Goal: Information Seeking & Learning: Find specific fact

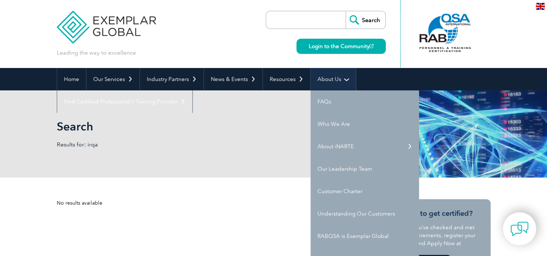
click at [334, 79] on link "About Us" at bounding box center [332, 79] width 45 height 22
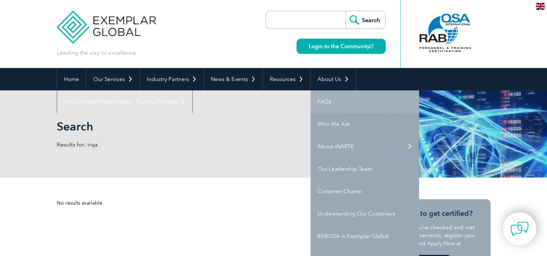
click at [328, 99] on link "FAQs" at bounding box center [364, 101] width 108 height 22
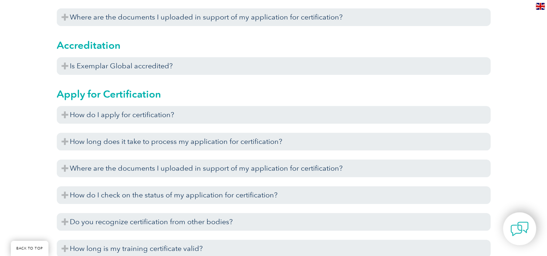
scroll to position [340, 0]
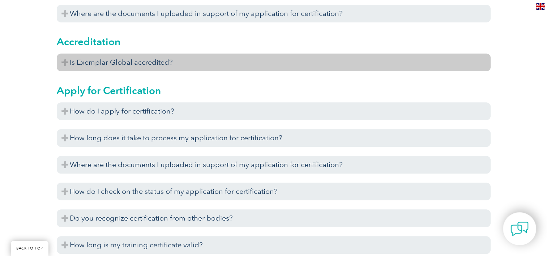
click at [64, 64] on h3 "Is Exemplar Global accredited?" at bounding box center [274, 62] width 434 height 18
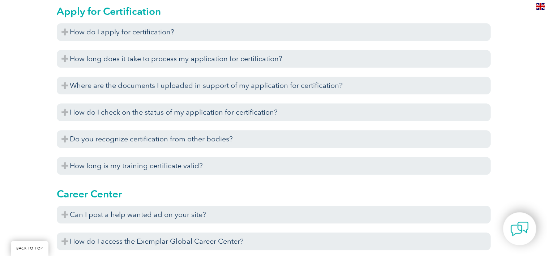
scroll to position [453, 0]
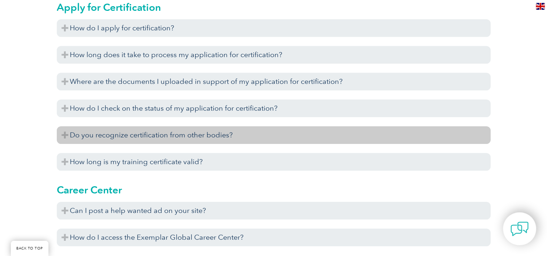
click at [62, 132] on h3 "Do you recognize certification from other bodies?" at bounding box center [274, 135] width 434 height 18
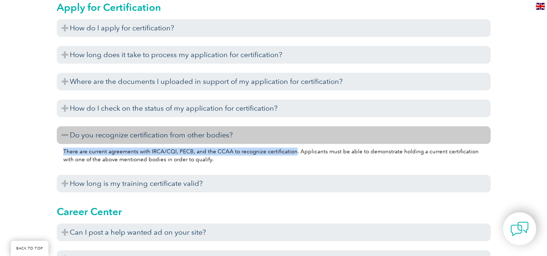
drag, startPoint x: 64, startPoint y: 151, endPoint x: 290, endPoint y: 151, distance: 226.6
click at [290, 151] on p "There are current agreements with IRCA/CQI, PECB, and the CCAA to recognize cer…" at bounding box center [273, 155] width 421 height 16
click at [154, 154] on p "There are current agreements with IRCA/CQI, PECB, and the CCAA to recognize cer…" at bounding box center [273, 155] width 421 height 16
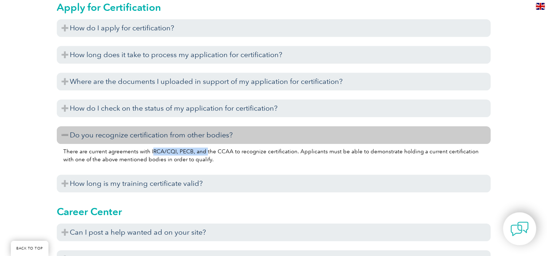
drag, startPoint x: 150, startPoint y: 150, endPoint x: 202, endPoint y: 151, distance: 52.4
click at [202, 151] on p "There are current agreements with IRCA/CQI, PECB, and the CCAA to recognize cer…" at bounding box center [273, 155] width 421 height 16
click at [200, 151] on p "There are current agreements with IRCA/CQI, PECB, and the CCAA to recognize cer…" at bounding box center [273, 155] width 421 height 16
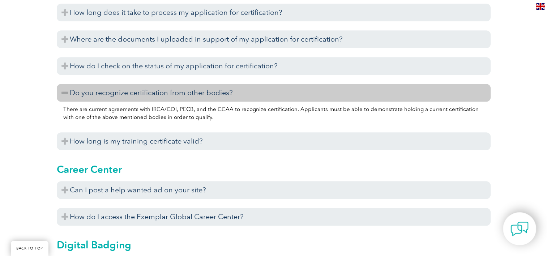
scroll to position [499, 0]
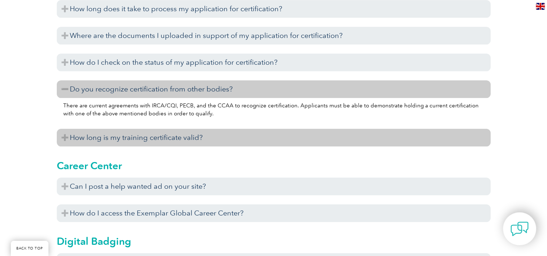
click at [65, 137] on h3 "How long is my training certificate valid?" at bounding box center [274, 138] width 434 height 18
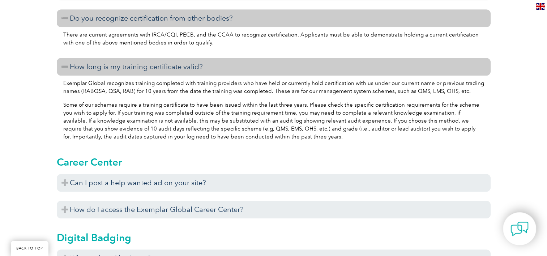
scroll to position [578, 0]
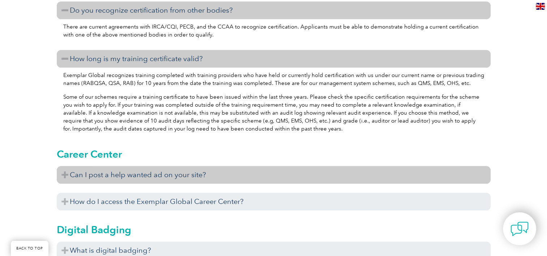
click at [67, 174] on h3 "Can I post a help wanted ad on your site?" at bounding box center [274, 175] width 434 height 18
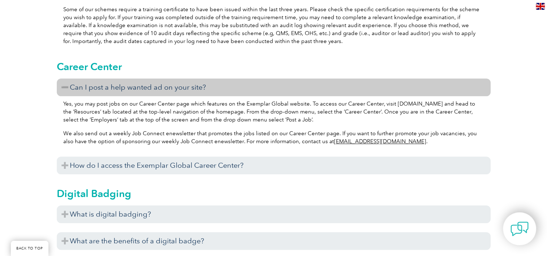
scroll to position [669, 0]
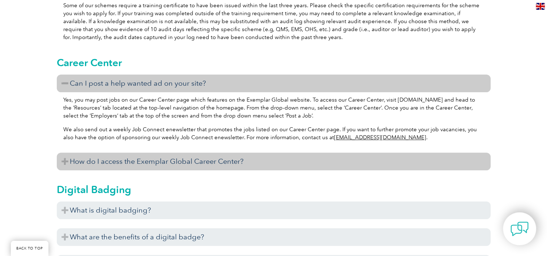
click at [66, 164] on h3 "How do I access the Exemplar Global Career Center?" at bounding box center [274, 162] width 434 height 18
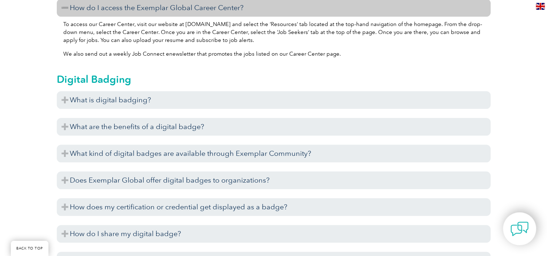
scroll to position [831, 0]
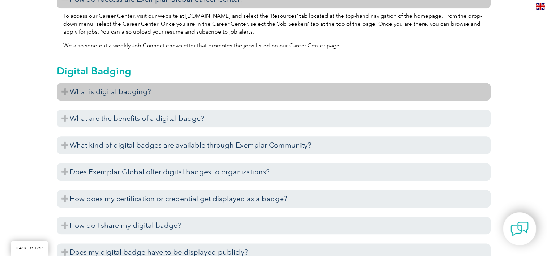
click at [61, 88] on h3 "What is digital badging?" at bounding box center [274, 92] width 434 height 18
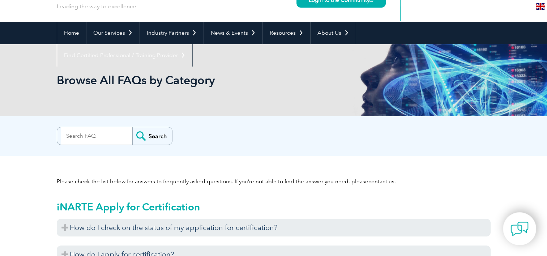
scroll to position [59, 0]
